Goal: Check status: Check status

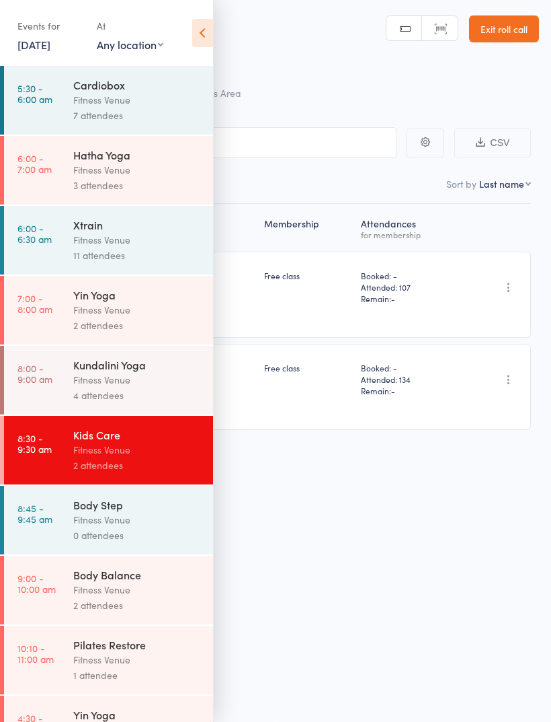
click at [209, 42] on icon at bounding box center [202, 33] width 21 height 28
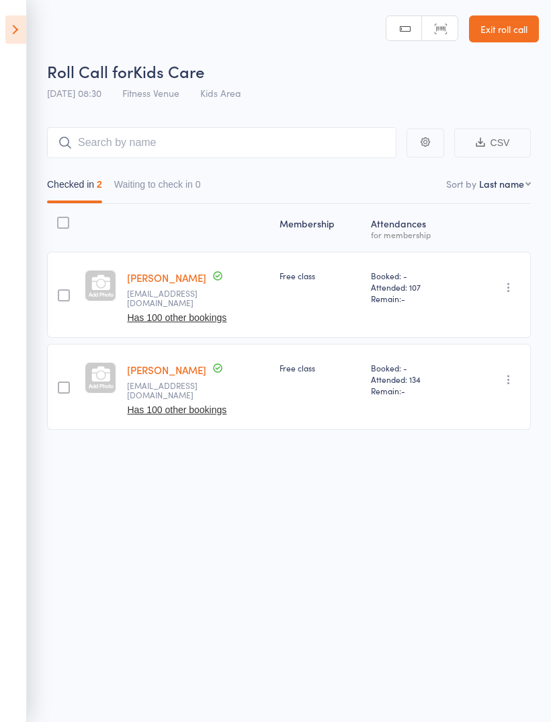
click at [21, 41] on icon at bounding box center [15, 29] width 21 height 28
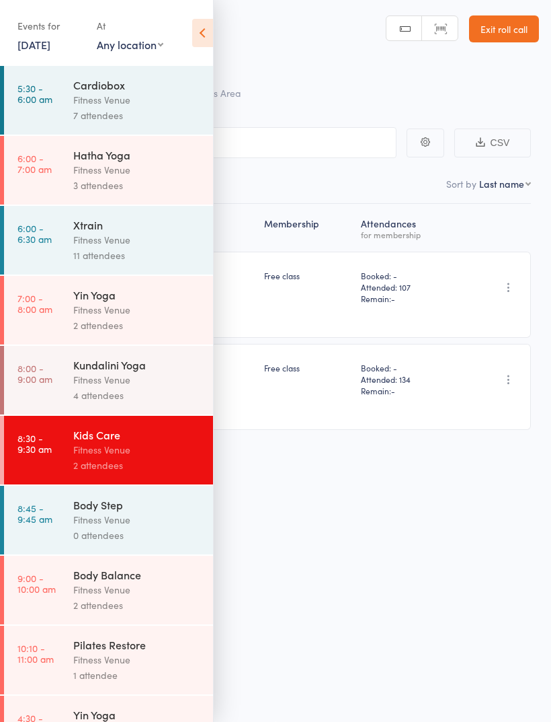
click at [202, 36] on icon at bounding box center [202, 33] width 21 height 28
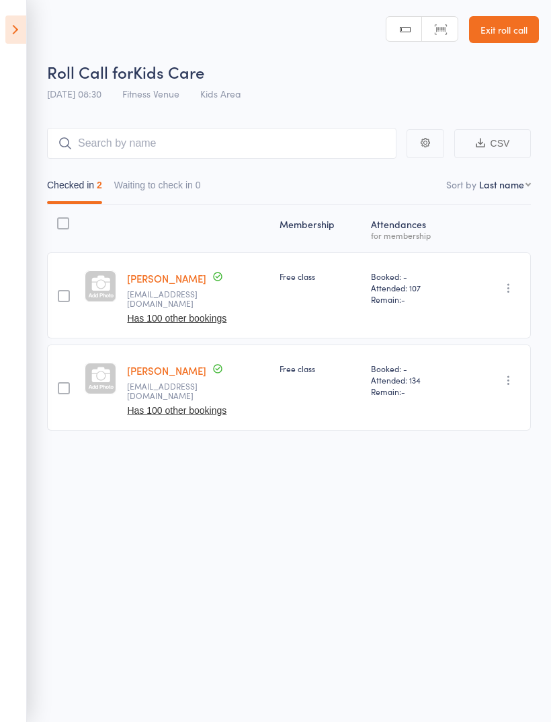
click at [7, 34] on icon at bounding box center [15, 29] width 21 height 28
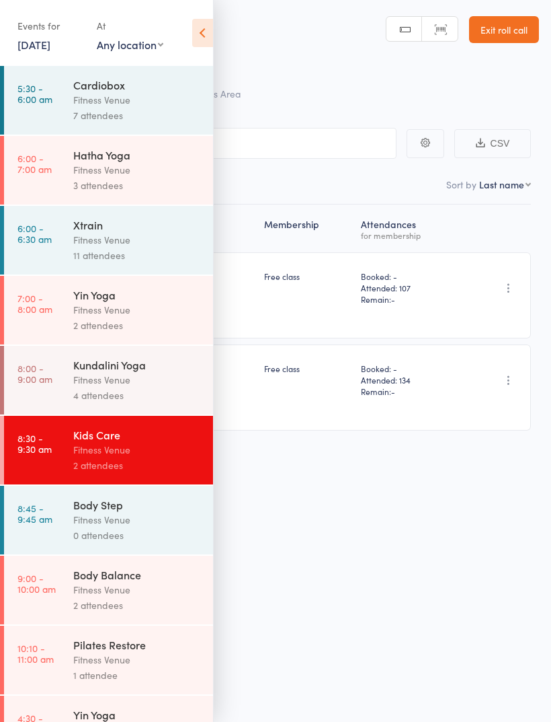
click at [25, 52] on link "[DATE]" at bounding box center [33, 44] width 33 height 15
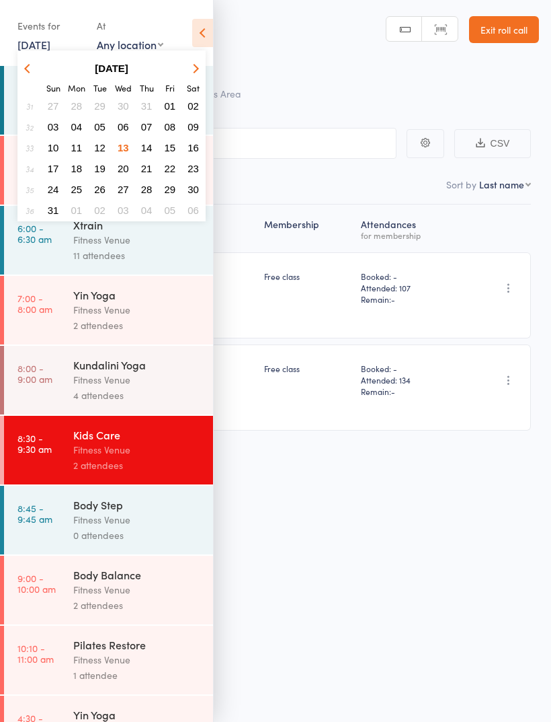
click at [116, 150] on button "13" at bounding box center [123, 148] width 21 height 18
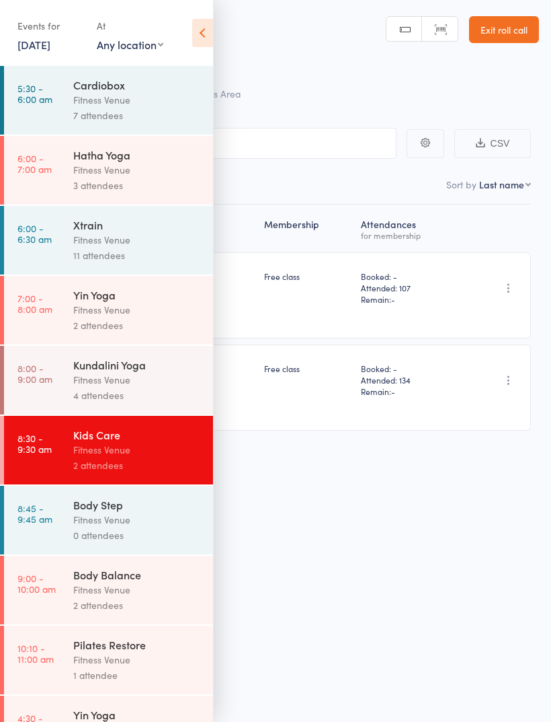
click at [92, 527] on div "Fitness Venue" at bounding box center [137, 519] width 128 height 15
click at [116, 527] on div "Fitness Venue" at bounding box center [137, 519] width 128 height 15
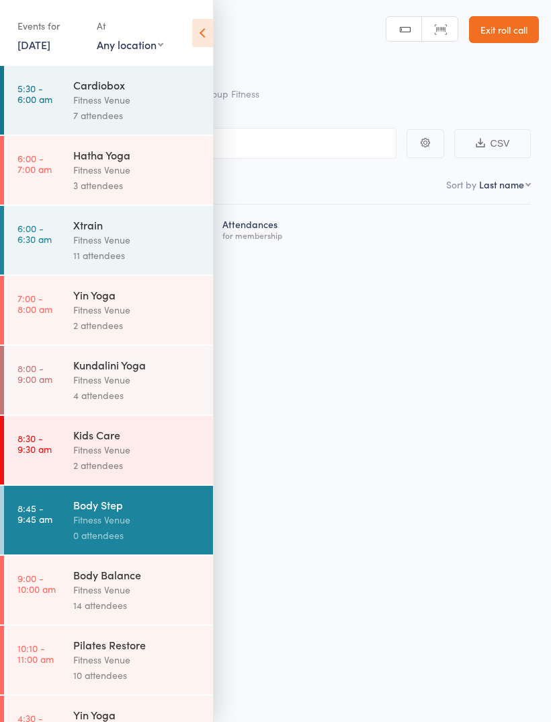
click at [200, 32] on icon at bounding box center [202, 33] width 21 height 28
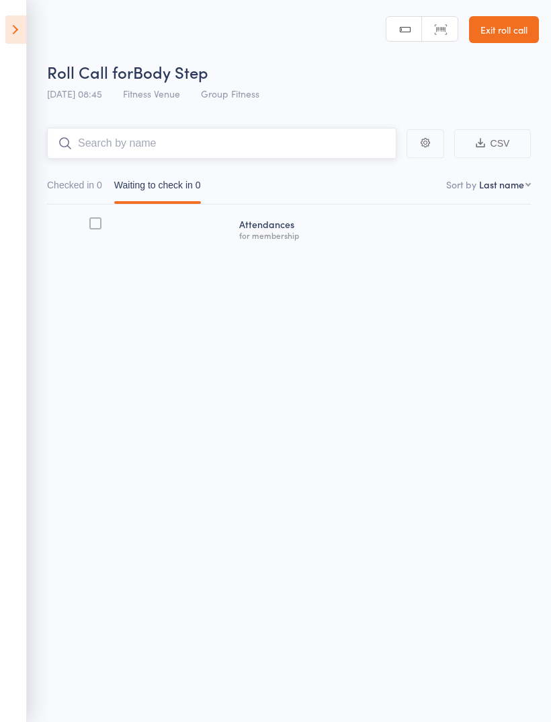
click at [100, 147] on input "search" at bounding box center [222, 143] width 350 height 31
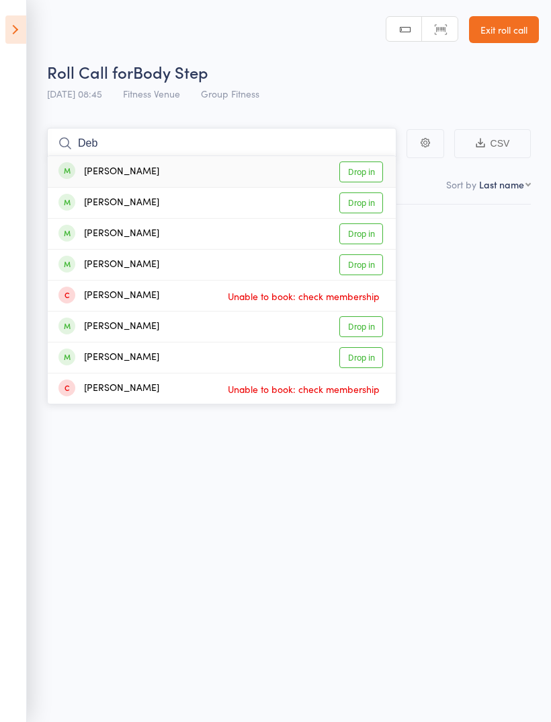
type input "Deb"
click at [352, 208] on link "Drop in" at bounding box center [362, 202] width 44 height 21
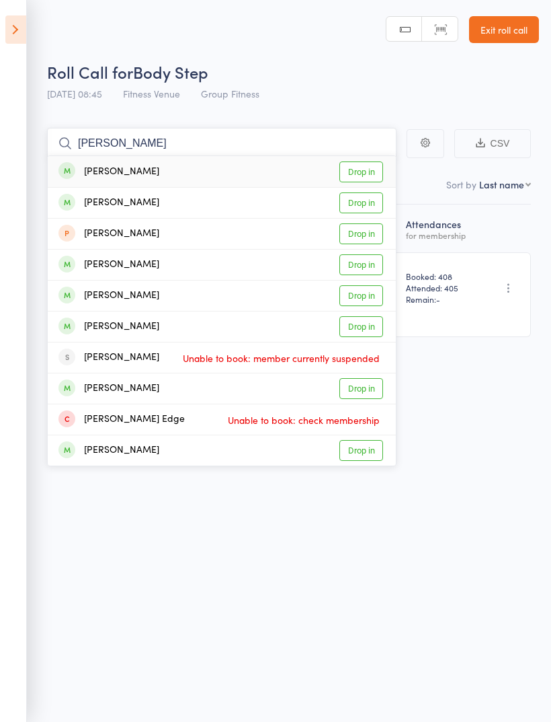
type input "[PERSON_NAME]"
click at [372, 169] on link "Drop in" at bounding box center [362, 171] width 44 height 21
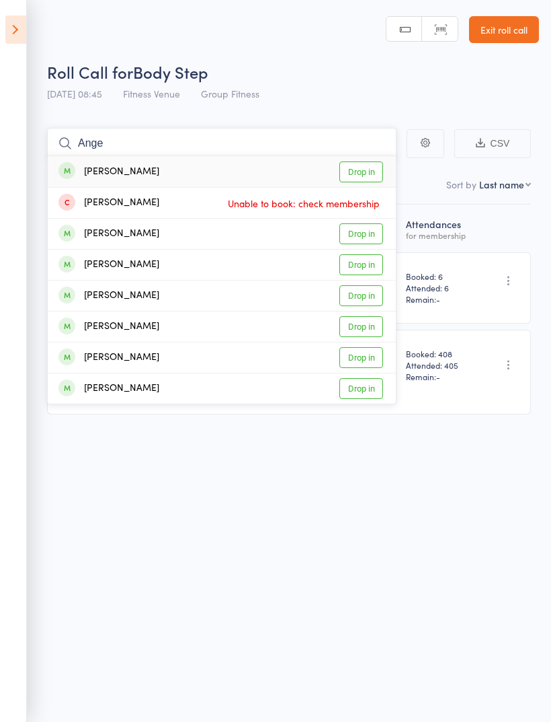
type input "Ange"
click at [365, 176] on link "Drop in" at bounding box center [362, 171] width 44 height 21
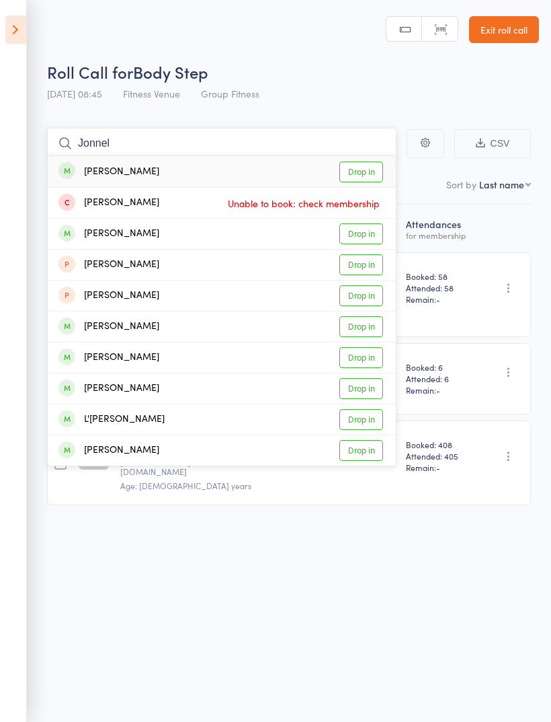
type input "Jonnel"
click at [362, 176] on link "Drop in" at bounding box center [362, 171] width 44 height 21
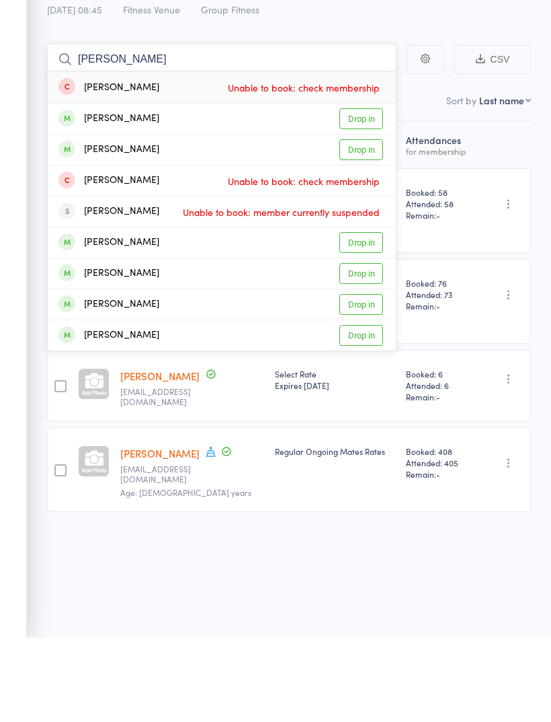
type input "[PERSON_NAME]"
click at [361, 223] on link "Drop in" at bounding box center [362, 233] width 44 height 21
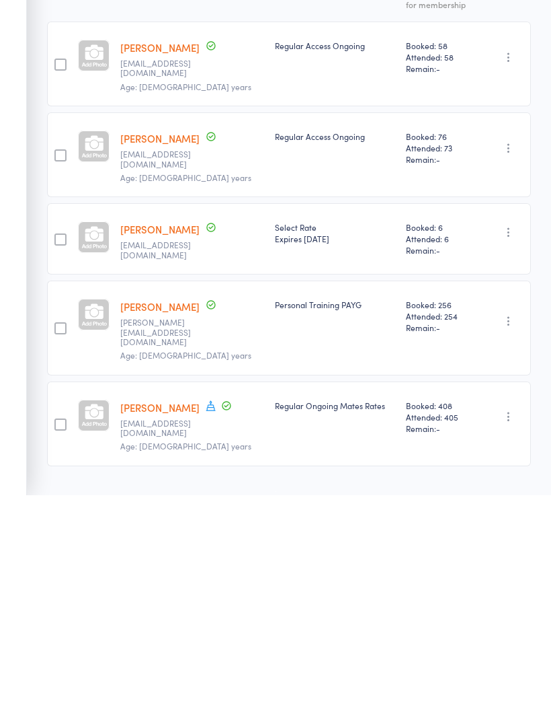
scroll to position [9, 0]
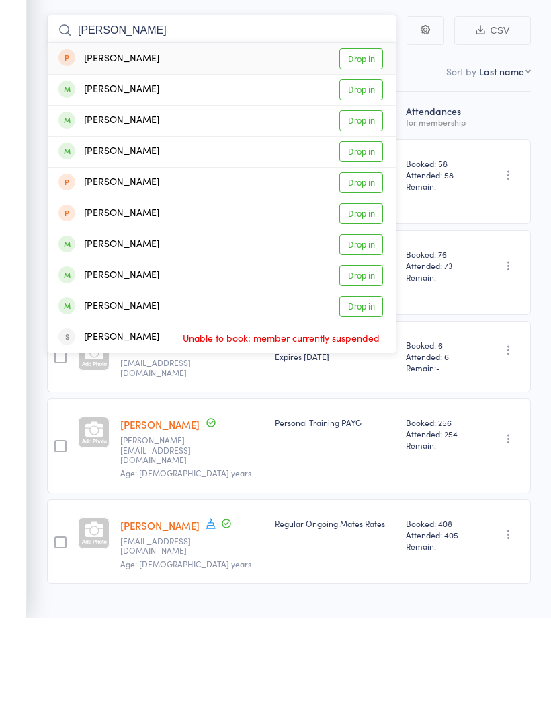
type input "[PERSON_NAME]"
click at [357, 214] on link "Drop in" at bounding box center [362, 224] width 44 height 21
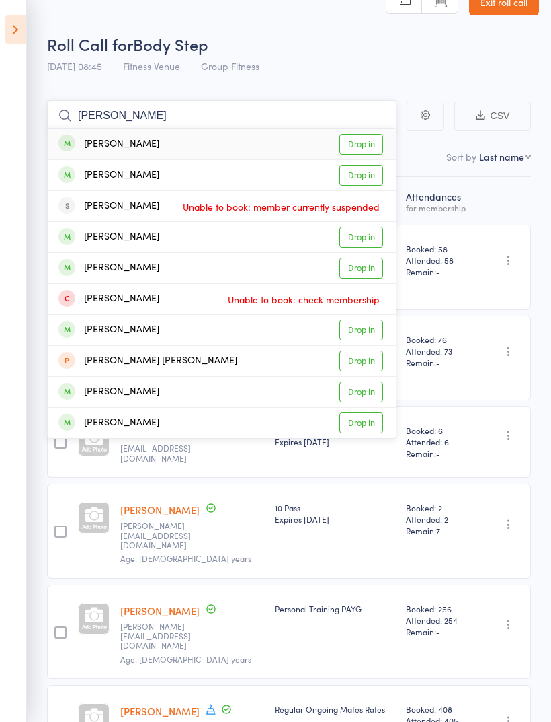
scroll to position [0, 0]
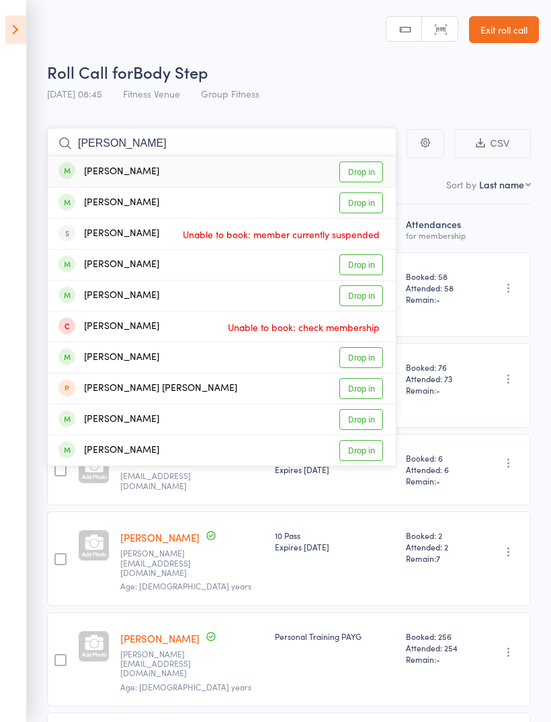
type input "[PERSON_NAME]"
click at [357, 169] on link "Drop in" at bounding box center [362, 171] width 44 height 21
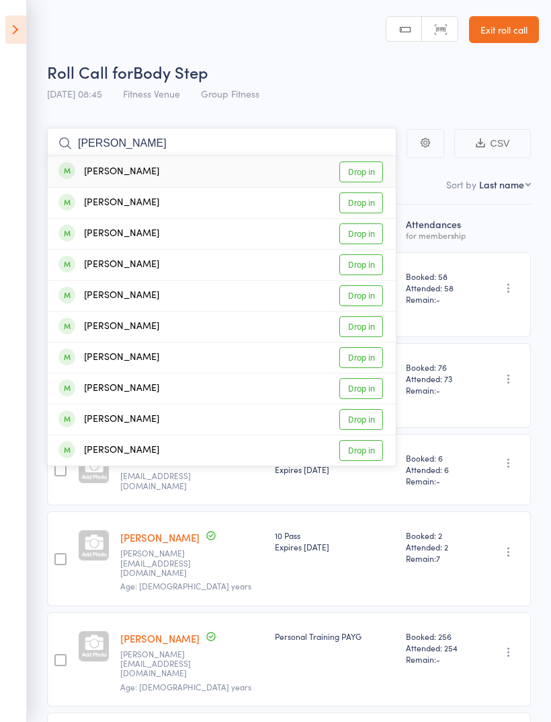
type input "[PERSON_NAME]"
click at [362, 174] on link "Drop in" at bounding box center [362, 171] width 44 height 21
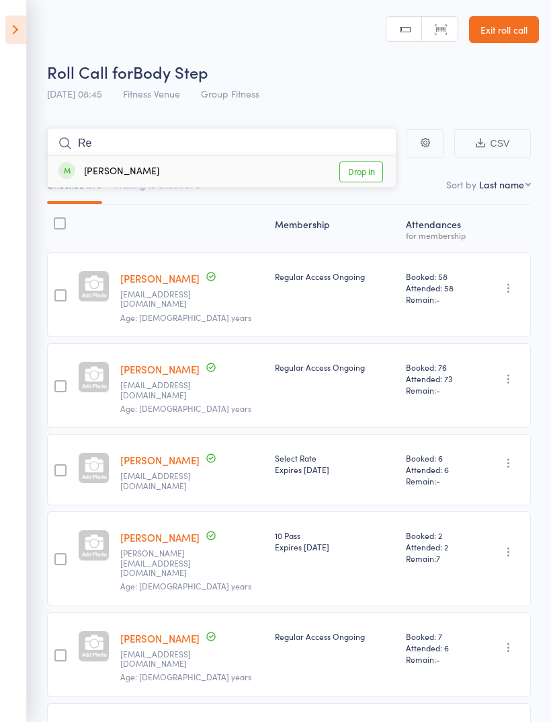
type input "R"
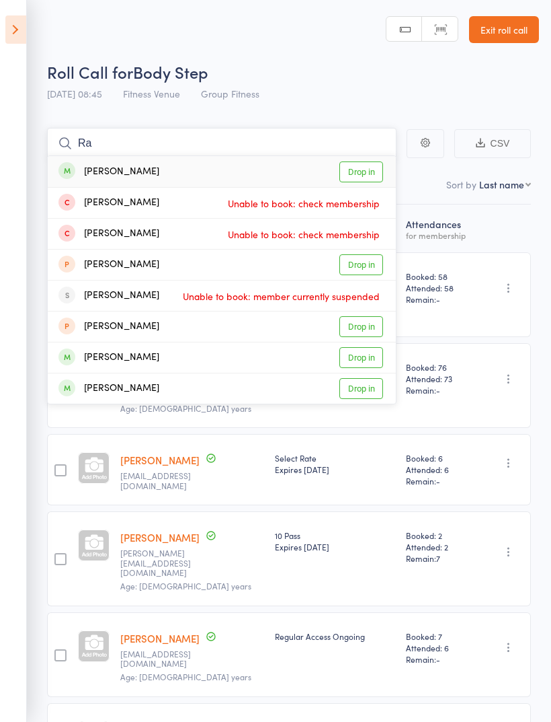
type input "R"
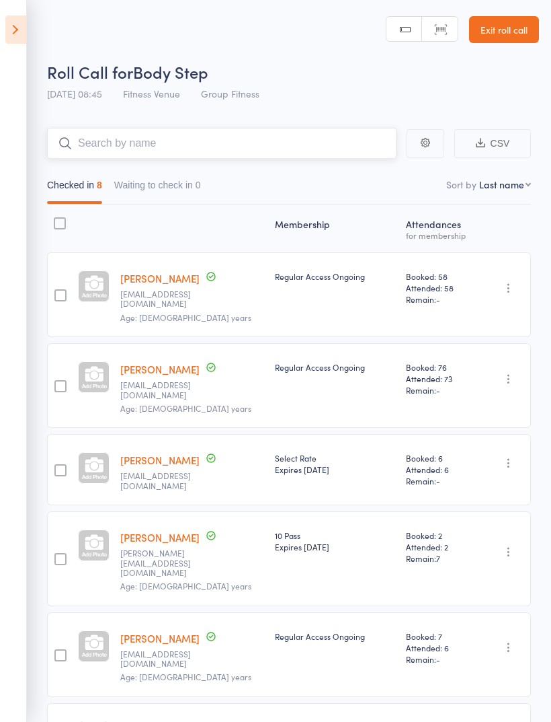
type input "C"
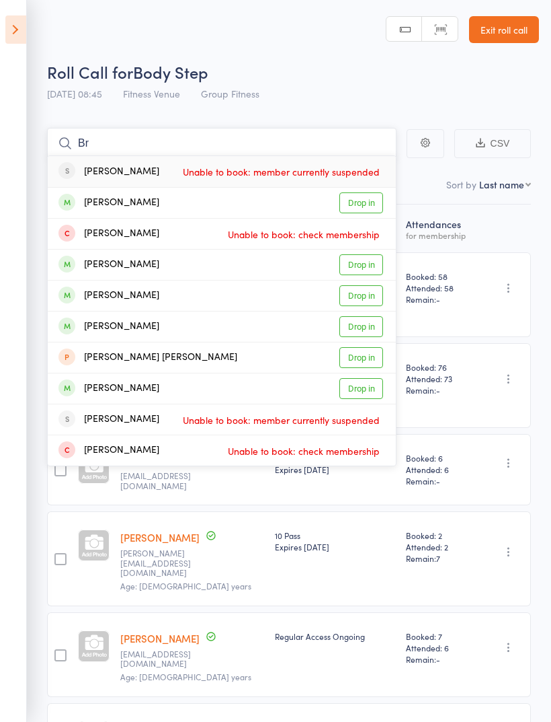
type input "B"
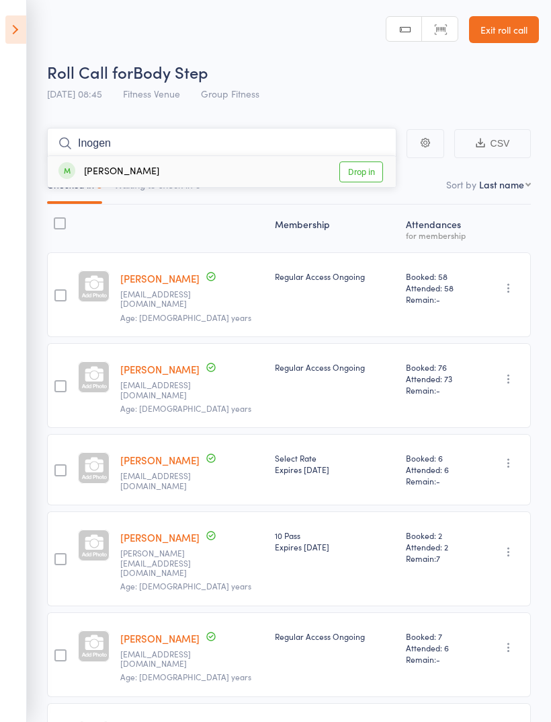
type input "Inogen"
click at [363, 176] on link "Drop in" at bounding box center [362, 171] width 44 height 21
